Goal: Find specific page/section: Find specific page/section

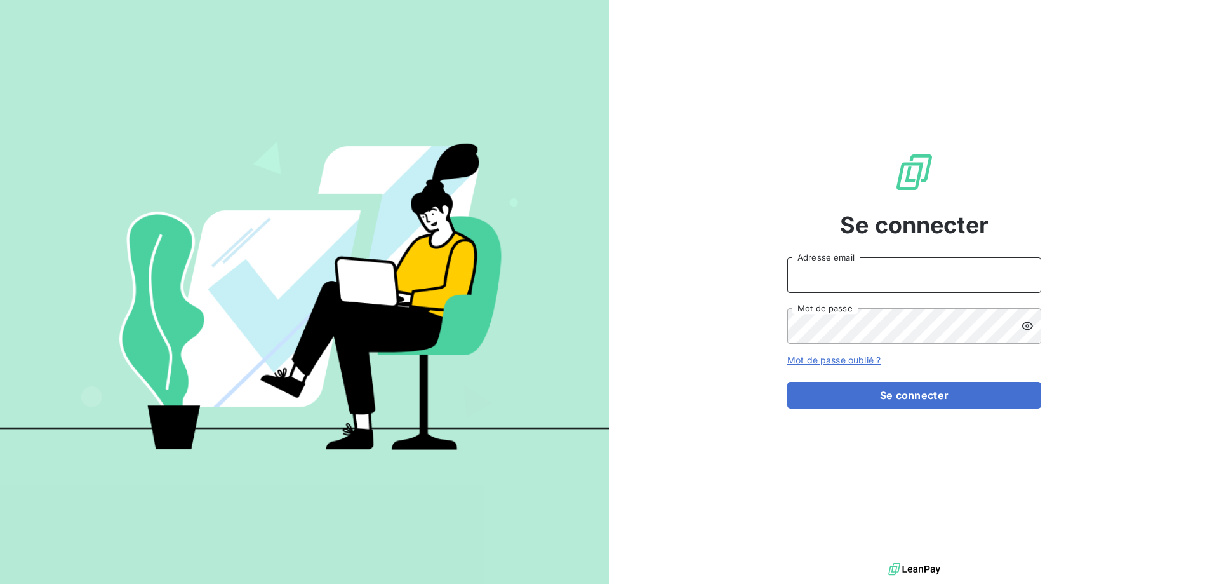
click at [842, 279] on input "Adresse email" at bounding box center [914, 275] width 254 height 36
type input "[PERSON_NAME][EMAIL_ADDRESS][DOMAIN_NAME]"
click at [787, 382] on button "Se connecter" at bounding box center [914, 395] width 254 height 27
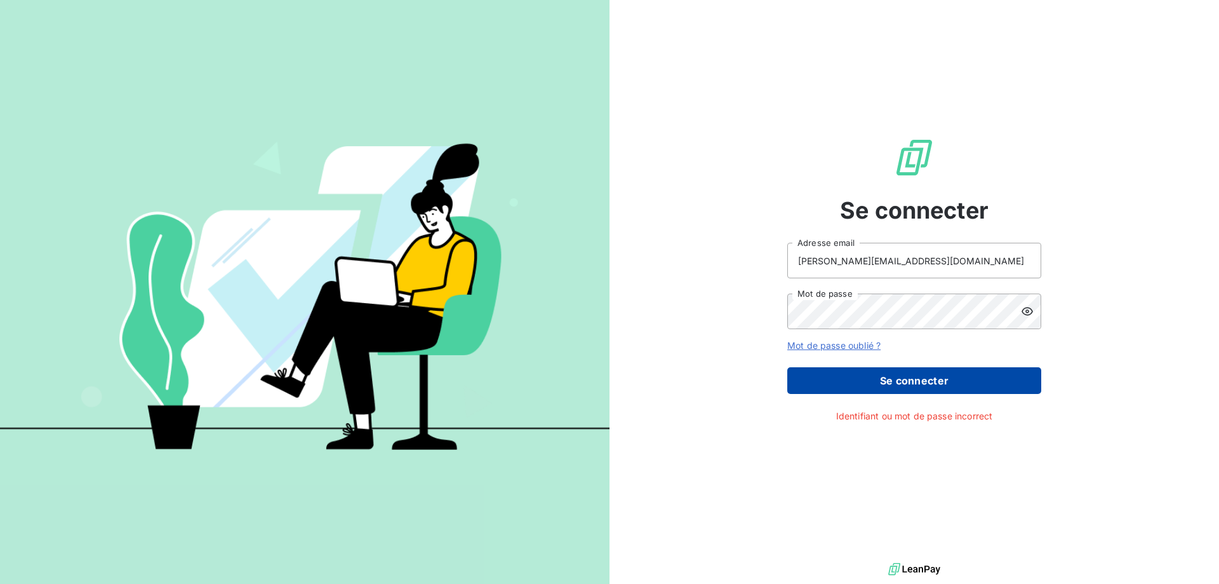
click at [917, 387] on button "Se connecter" at bounding box center [914, 380] width 254 height 27
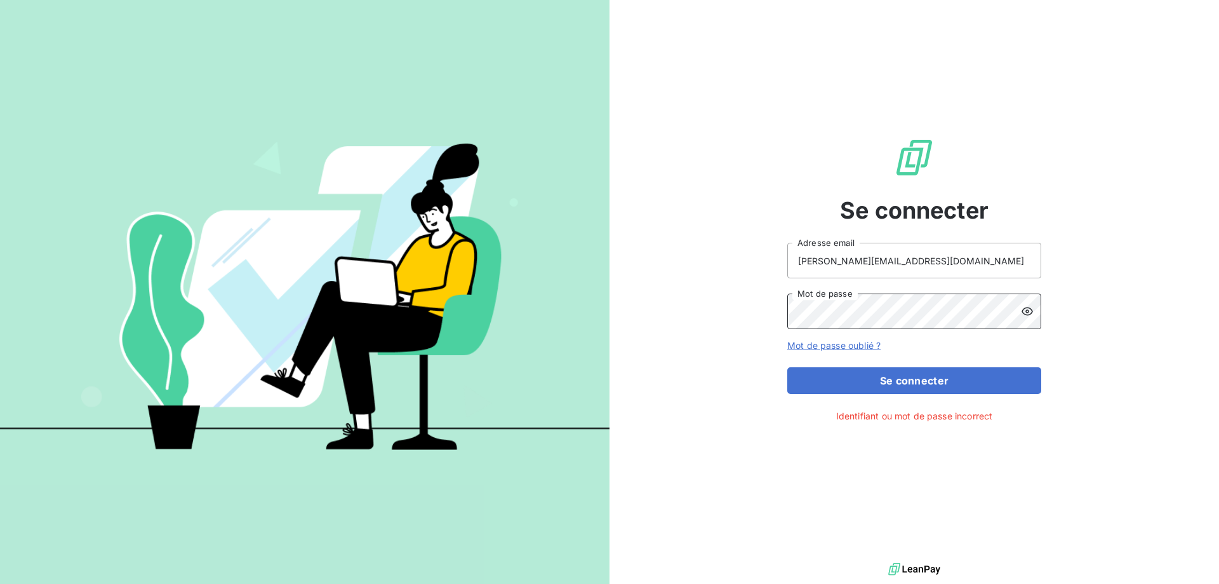
click at [641, 301] on div "Se connecter j.bonin@adsgroup-security.com Adresse email Mot de passe Mot de pa…" at bounding box center [915, 279] width 610 height 559
click at [787, 367] on button "Se connecter" at bounding box center [914, 380] width 254 height 27
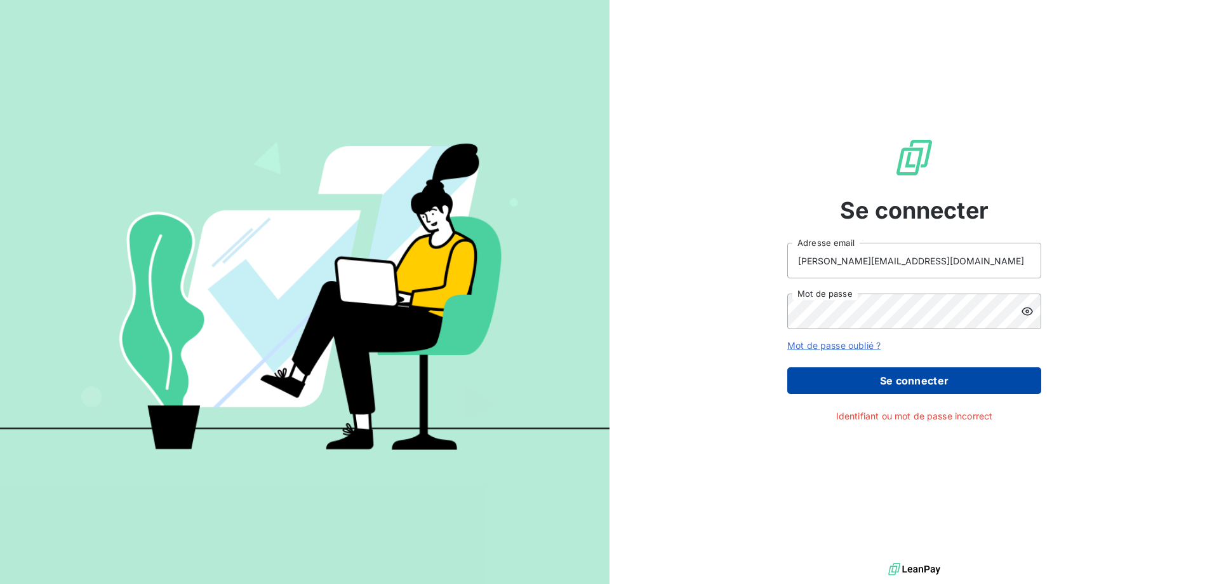
click at [858, 379] on button "Se connecter" at bounding box center [914, 380] width 254 height 27
click at [895, 378] on button "Se connecter" at bounding box center [914, 380] width 254 height 27
click at [910, 378] on button "Se connecter" at bounding box center [914, 380] width 254 height 27
click at [913, 380] on button "Se connecter" at bounding box center [914, 380] width 254 height 27
click at [915, 378] on button "Se connecter" at bounding box center [914, 380] width 254 height 27
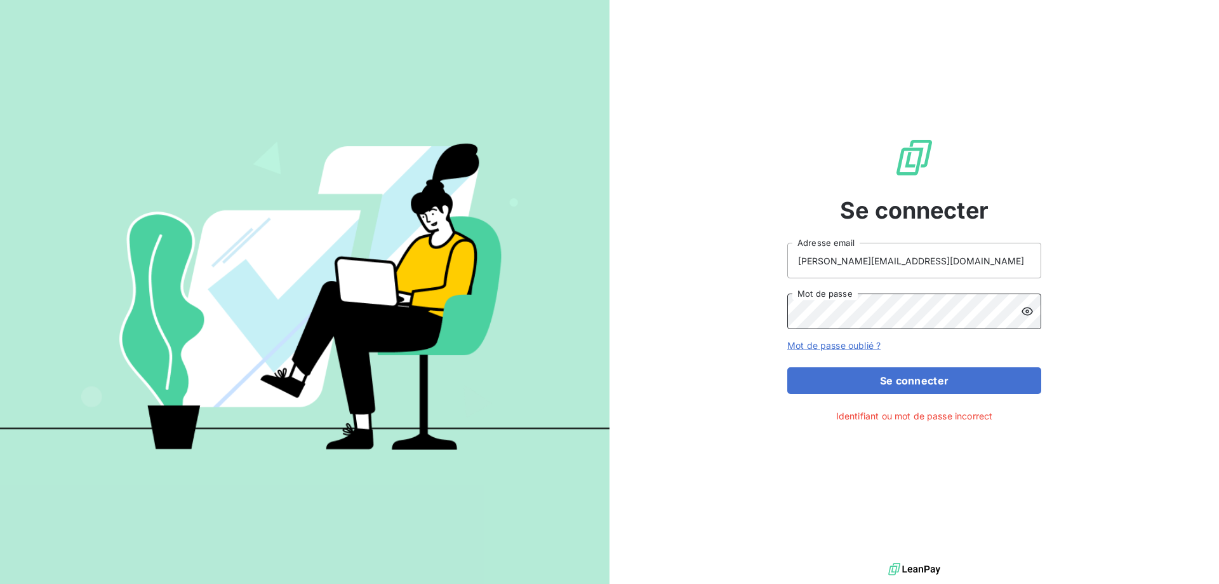
click at [626, 304] on div "Se connecter j.bonin@adsgroup-security.com Adresse email Mot de passe Mot de pa…" at bounding box center [915, 279] width 610 height 559
click at [954, 260] on input "[PERSON_NAME][EMAIL_ADDRESS][DOMAIN_NAME]" at bounding box center [914, 261] width 254 height 36
click at [787, 367] on button "Se connecter" at bounding box center [914, 380] width 254 height 27
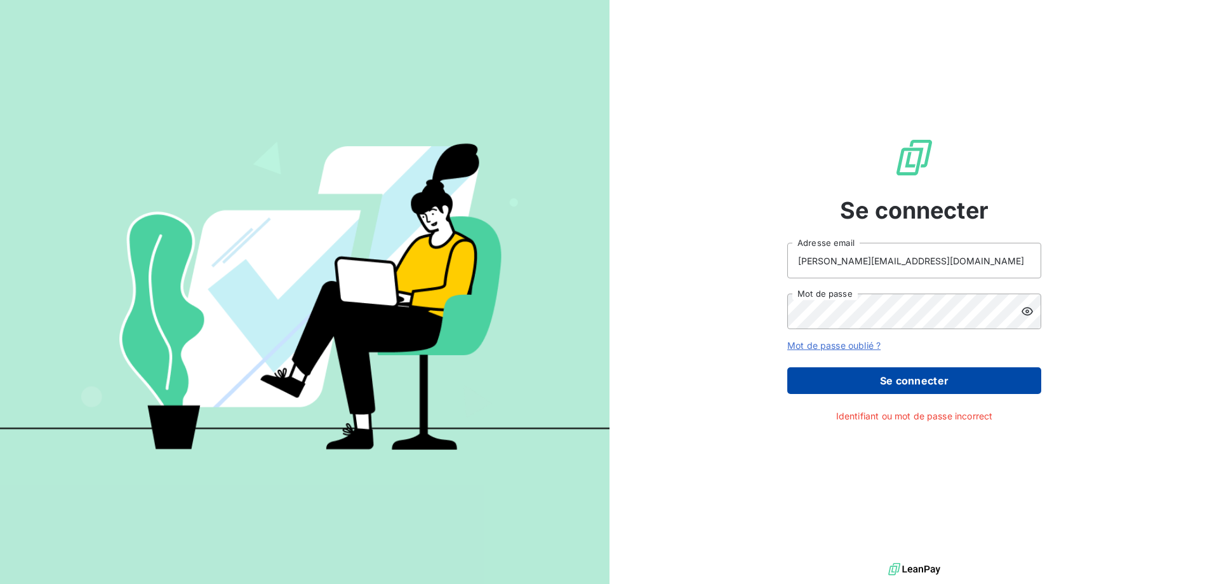
click at [898, 382] on button "Se connecter" at bounding box center [914, 380] width 254 height 27
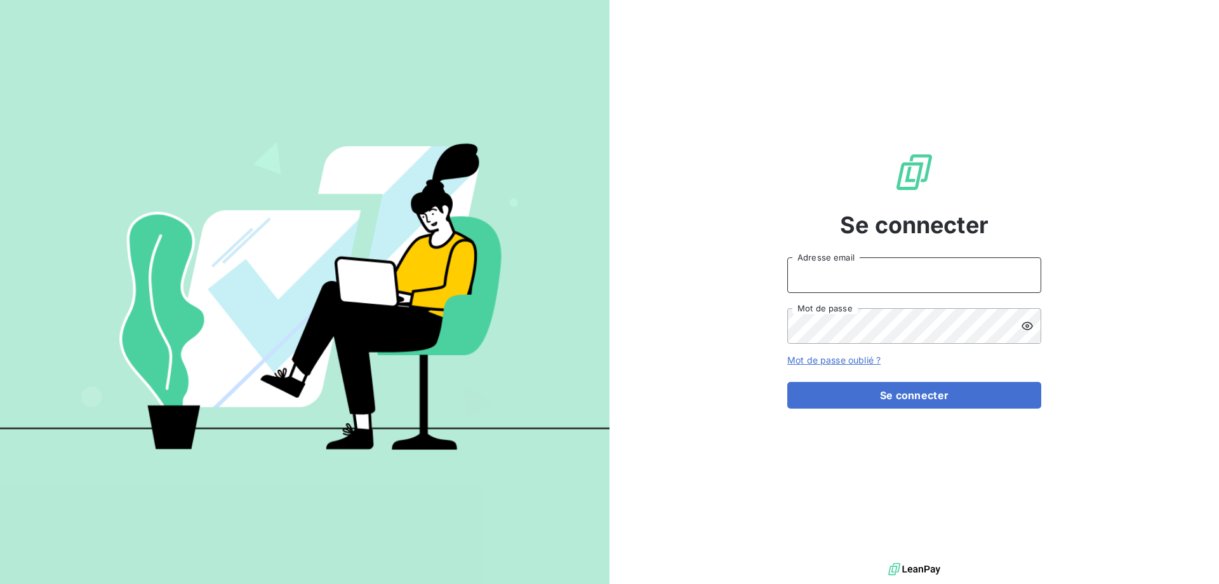
click at [899, 284] on input "Adresse email" at bounding box center [914, 275] width 254 height 36
type input "[PERSON_NAME][EMAIL_ADDRESS][DOMAIN_NAME]"
click at [787, 382] on button "Se connecter" at bounding box center [914, 395] width 254 height 27
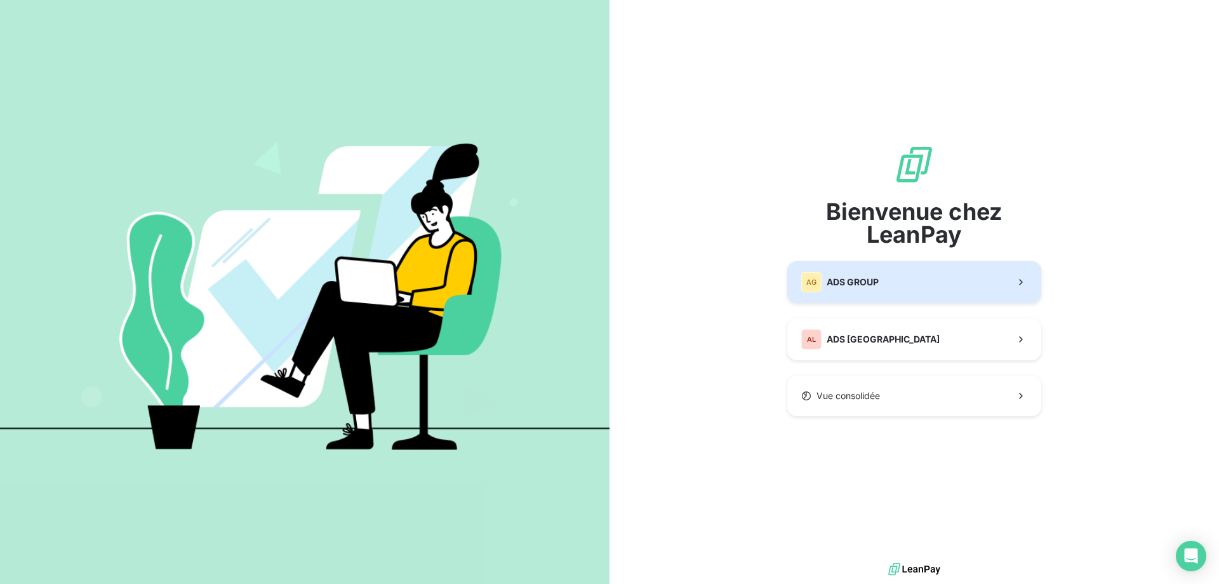
click at [869, 290] on div "AG ADS GROUP" at bounding box center [839, 282] width 77 height 20
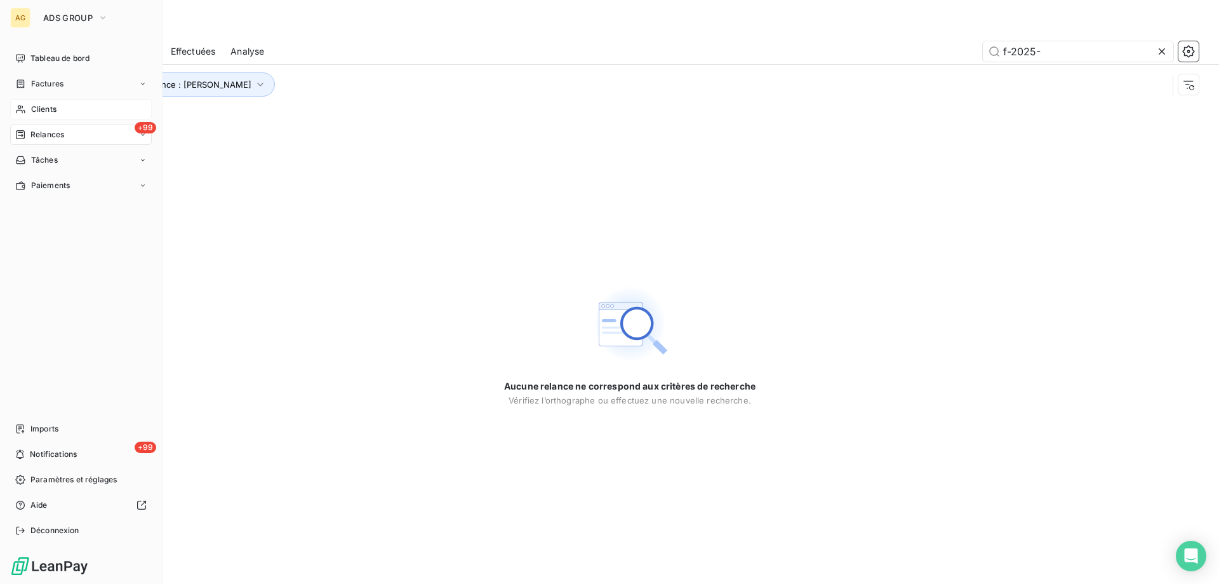
click at [53, 107] on span "Clients" at bounding box center [43, 109] width 25 height 11
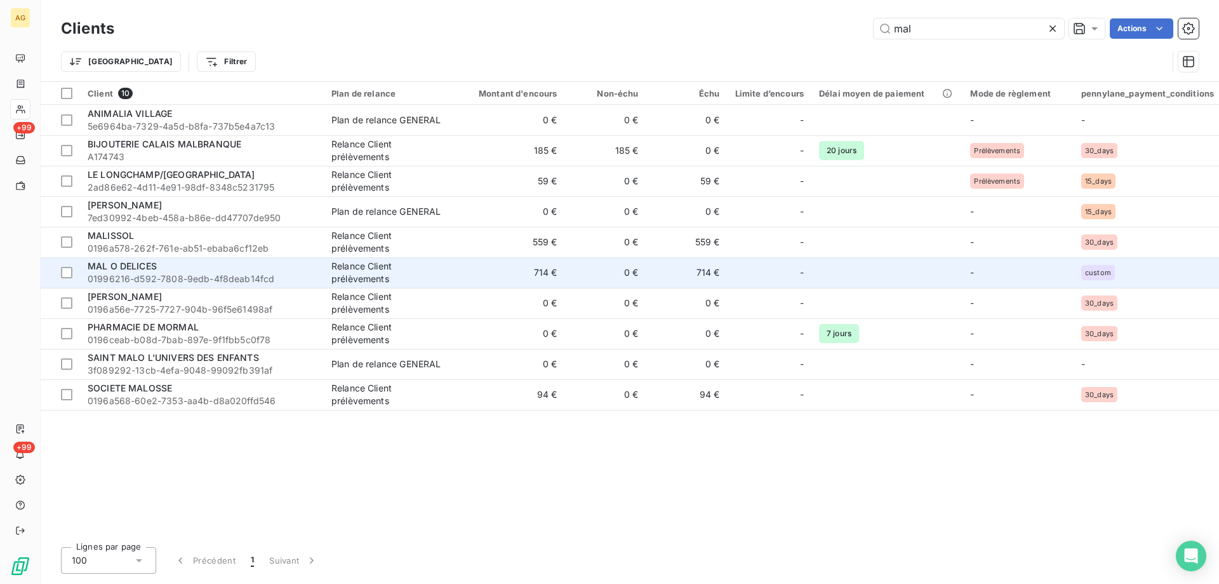
type input "mal"
click at [142, 271] on div "MAL O DELICES" at bounding box center [202, 266] width 229 height 13
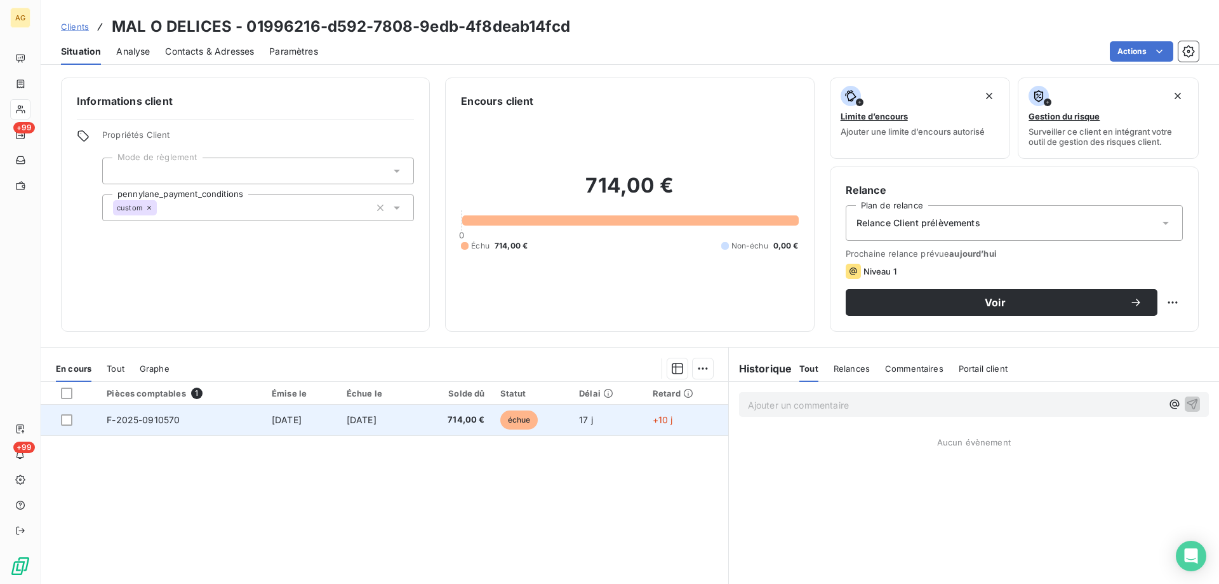
click at [128, 418] on span "F-2025-0910570" at bounding box center [143, 419] width 73 height 11
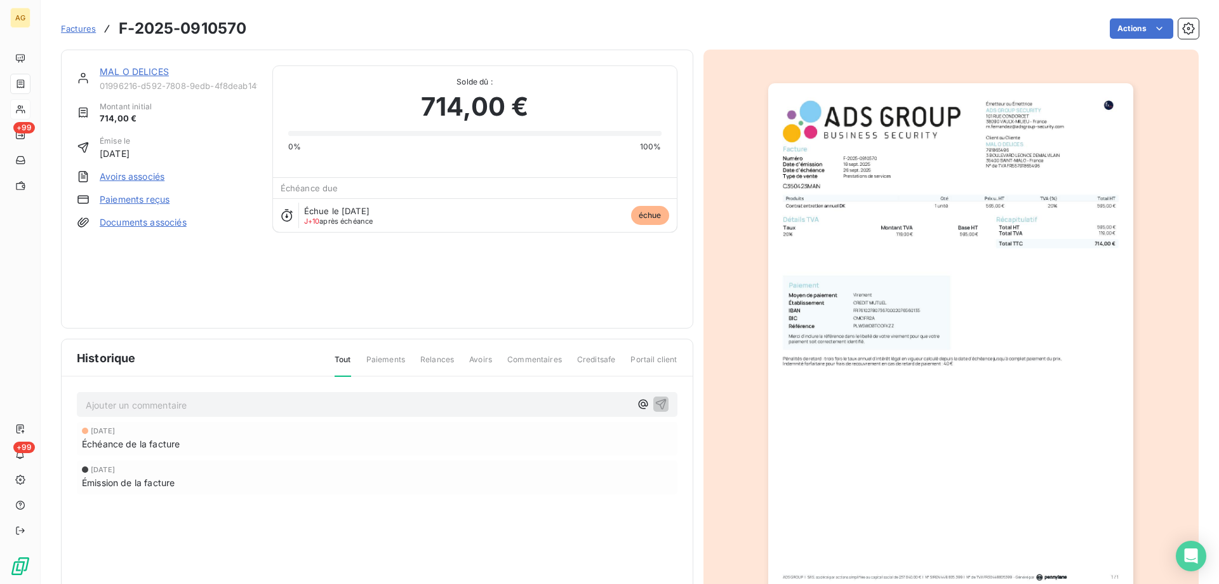
click at [846, 385] on img "button" at bounding box center [950, 341] width 365 height 517
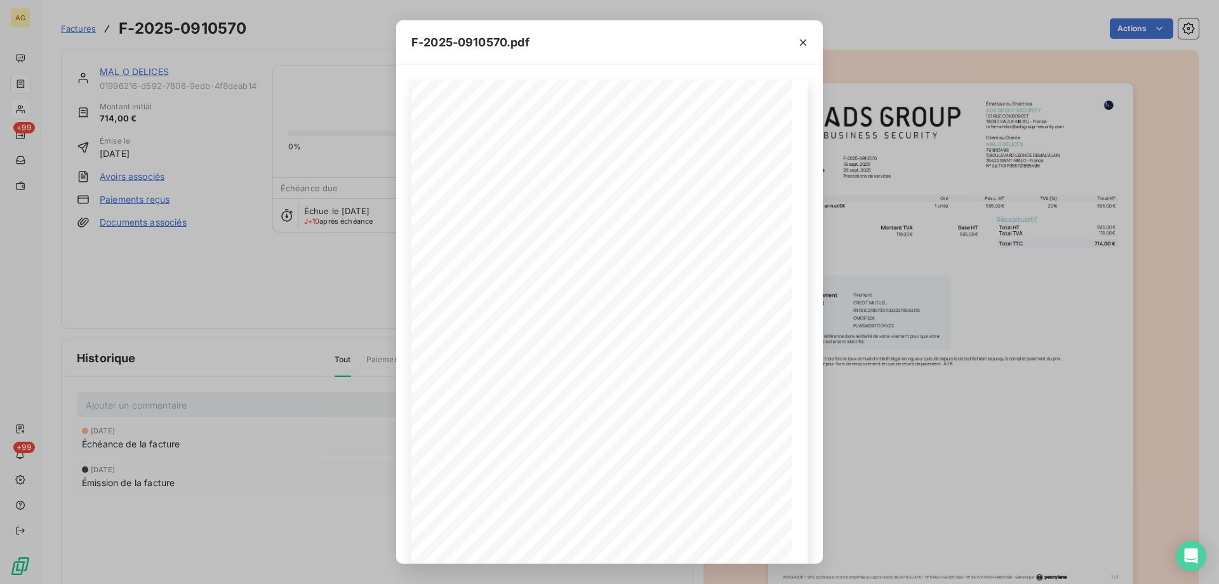
drag, startPoint x: 803, startPoint y: 41, endPoint x: 794, endPoint y: 62, distance: 22.2
click at [803, 41] on icon "button" at bounding box center [803, 42] width 13 height 13
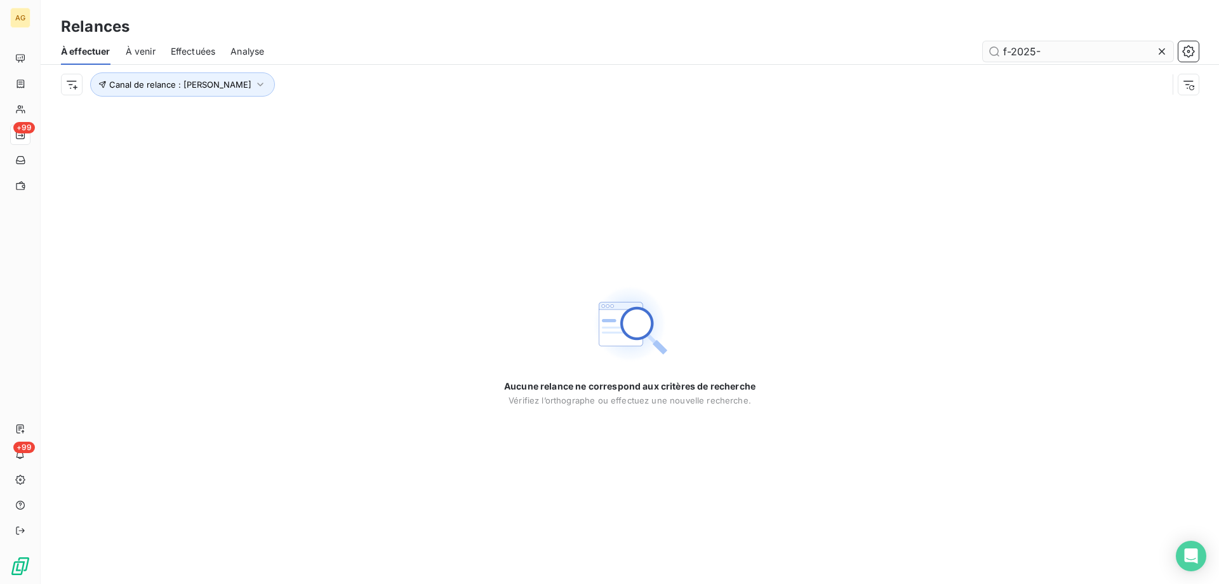
click at [1066, 57] on input "f-2025-" at bounding box center [1078, 51] width 191 height 20
type input "f"
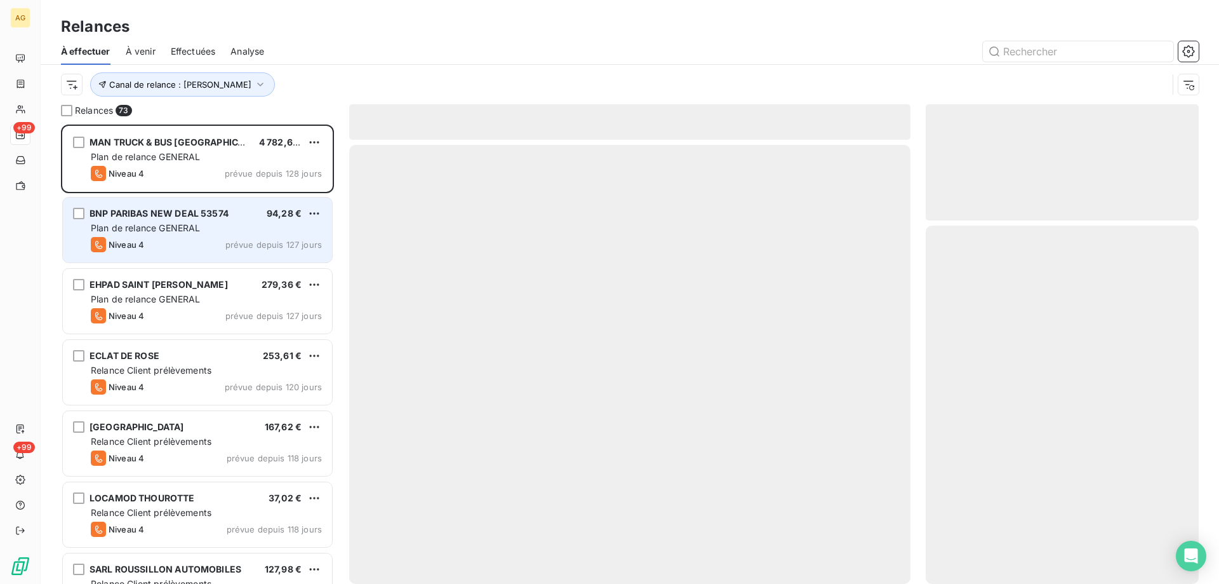
scroll to position [450, 264]
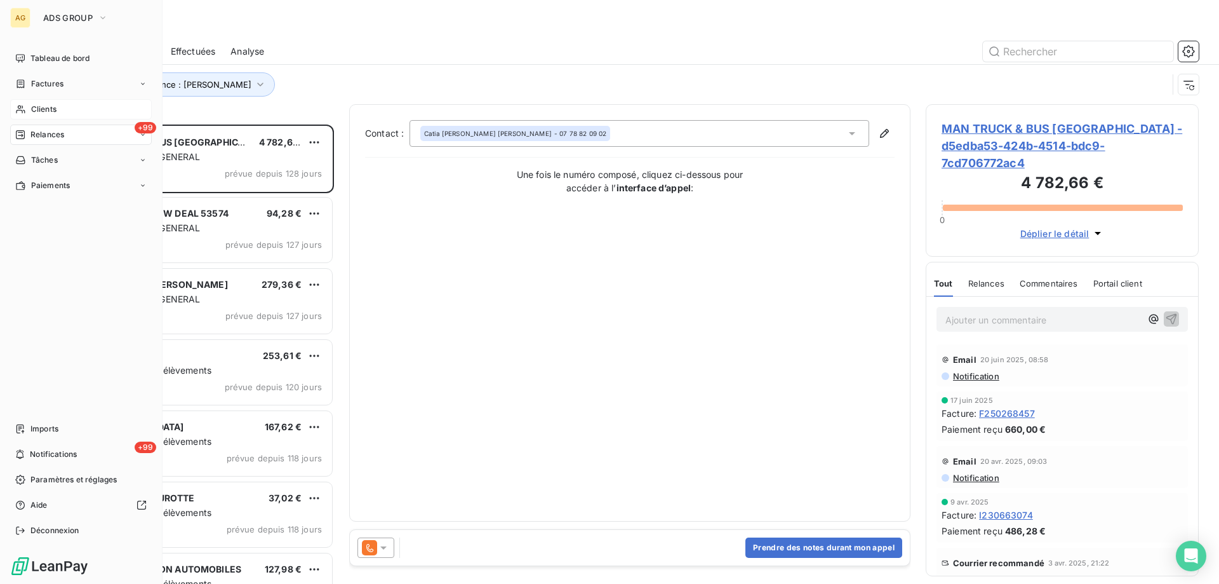
click at [23, 106] on icon at bounding box center [20, 109] width 11 height 10
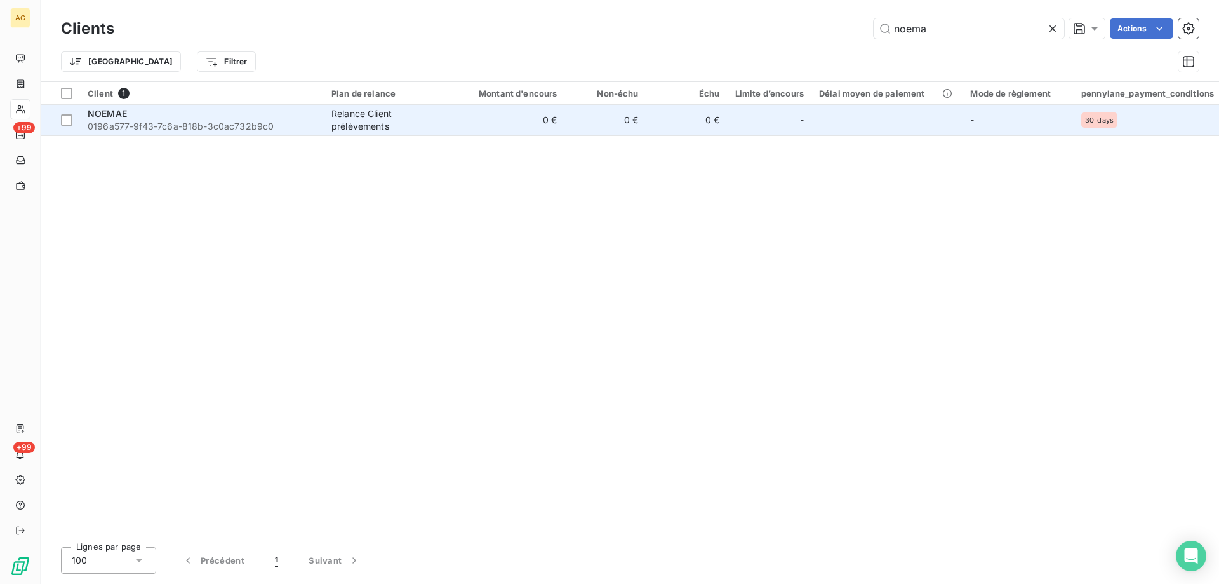
type input "noema"
click at [241, 121] on span "0196a577-9f43-7c6a-818b-3c0ac732b9c0" at bounding box center [202, 126] width 229 height 13
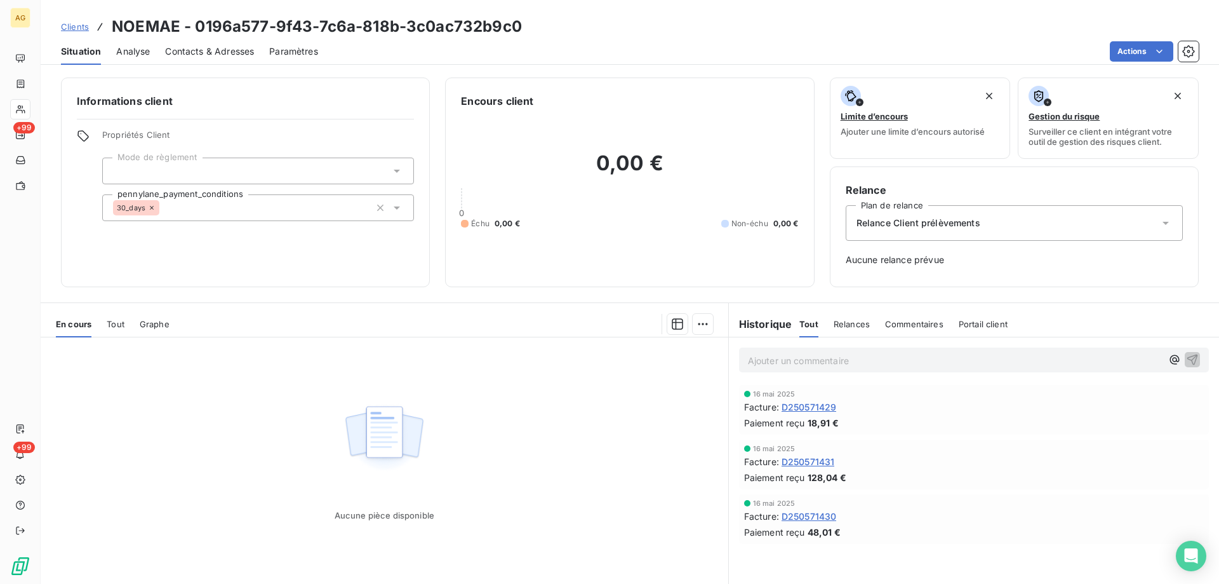
click at [117, 327] on span "Tout" at bounding box center [116, 324] width 18 height 10
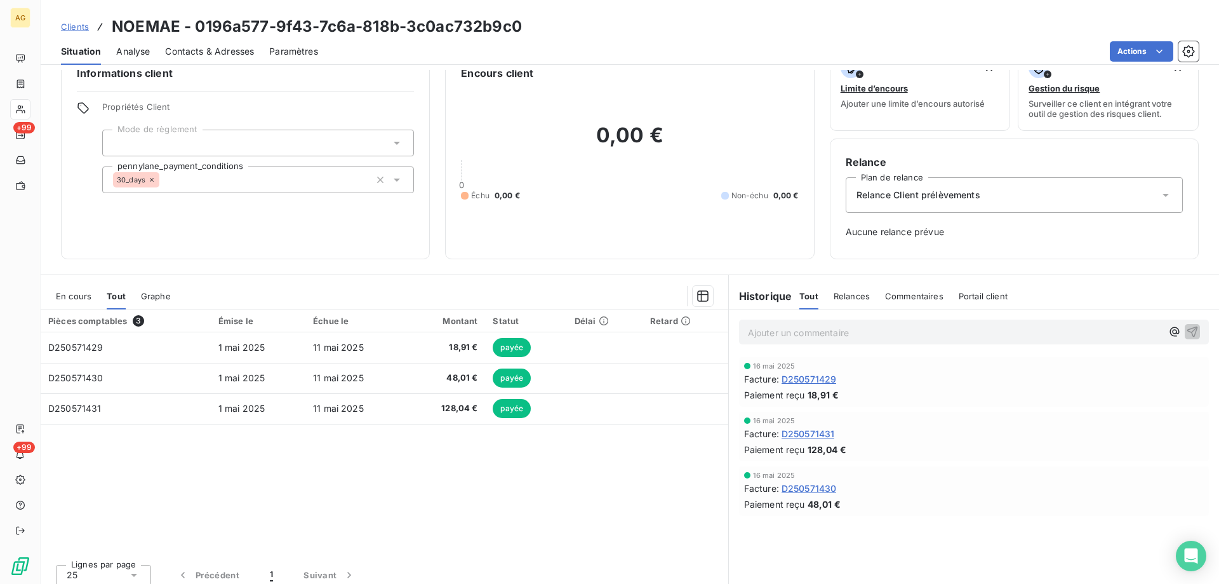
scroll to position [36, 0]
